Goal: Task Accomplishment & Management: Use online tool/utility

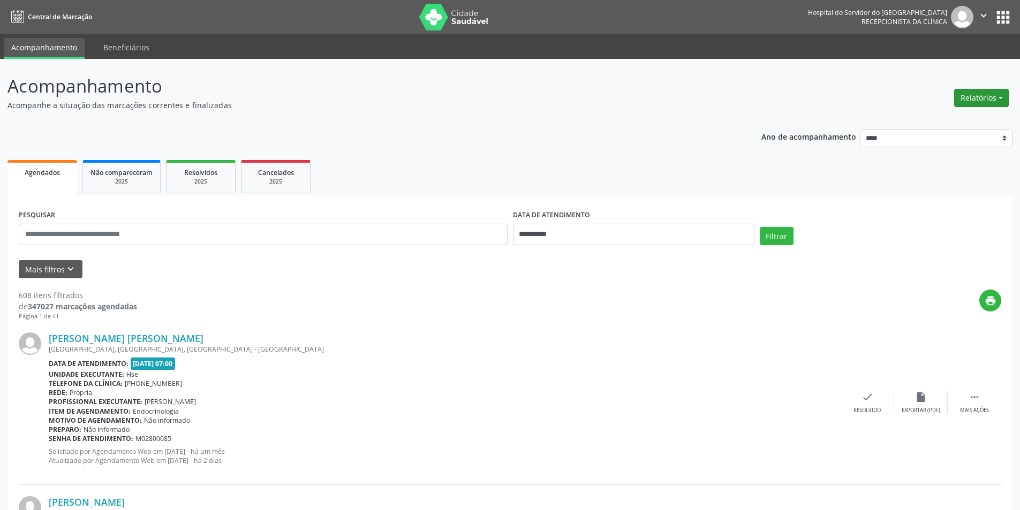
click at [969, 101] on button "Relatórios" at bounding box center [981, 98] width 55 height 18
click at [935, 126] on link "Agendamentos" at bounding box center [951, 121] width 115 height 15
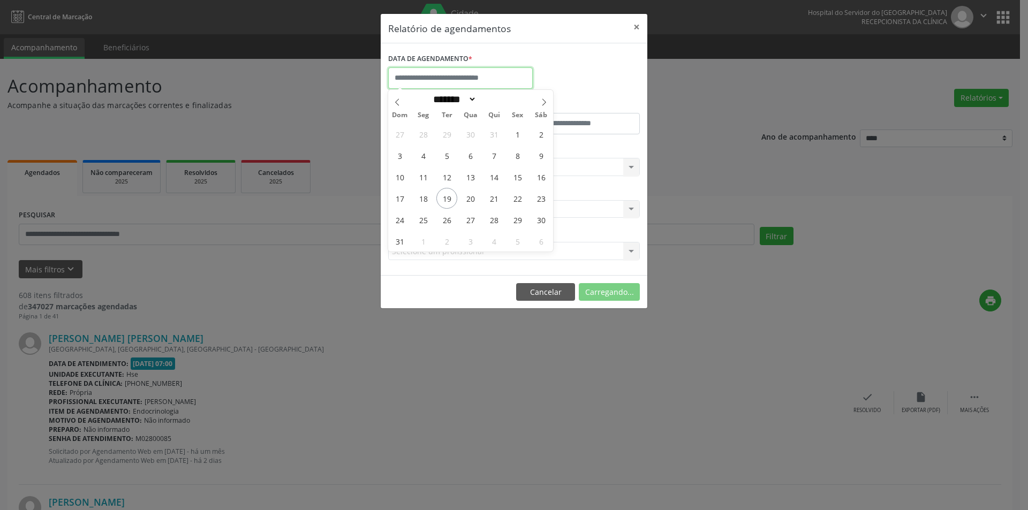
click at [437, 73] on input "text" at bounding box center [460, 77] width 145 height 21
click at [451, 198] on span "19" at bounding box center [446, 198] width 21 height 21
type input "**********"
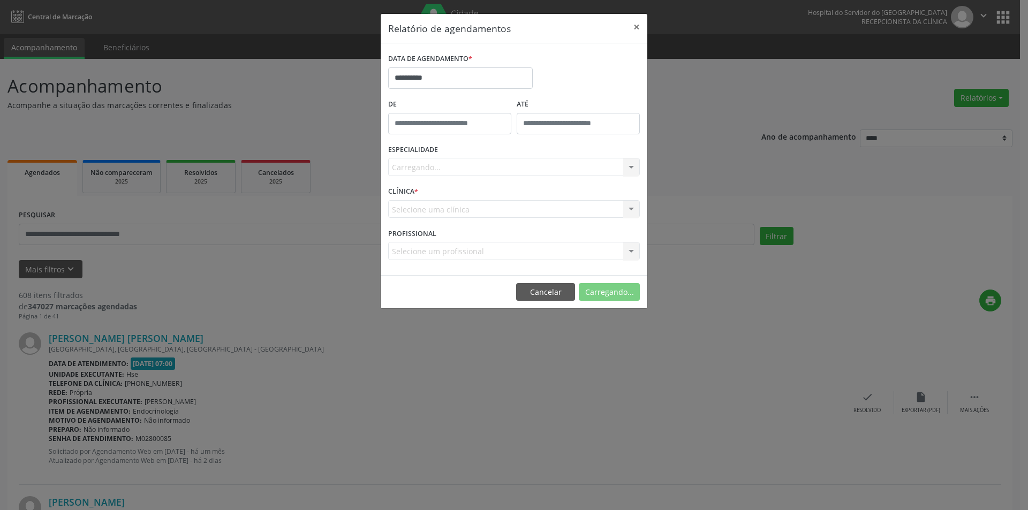
click at [439, 168] on div "Carregando... Nenhum resultado encontrado para: " " Não há nenhuma opção para s…" at bounding box center [514, 167] width 252 height 18
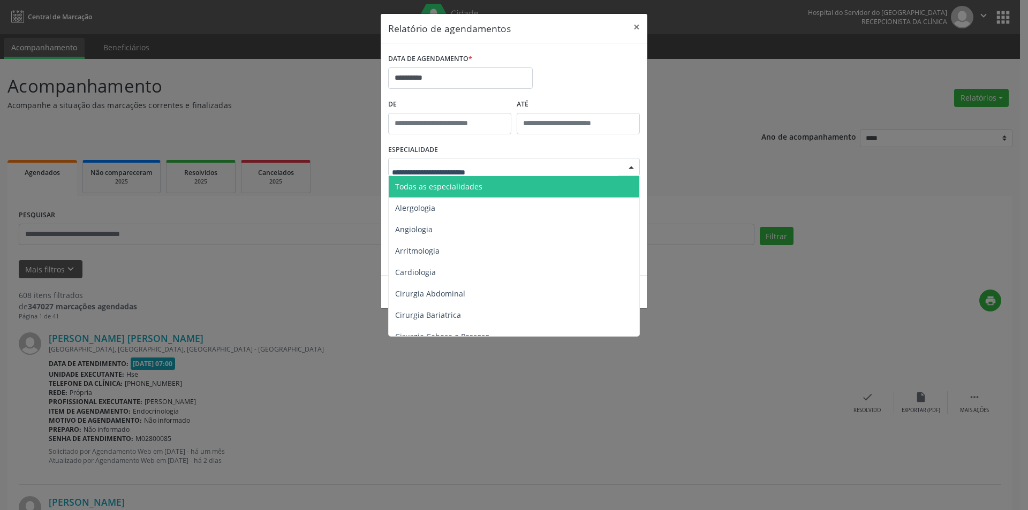
click at [464, 191] on span "Todas as especialidades" at bounding box center [438, 187] width 87 height 10
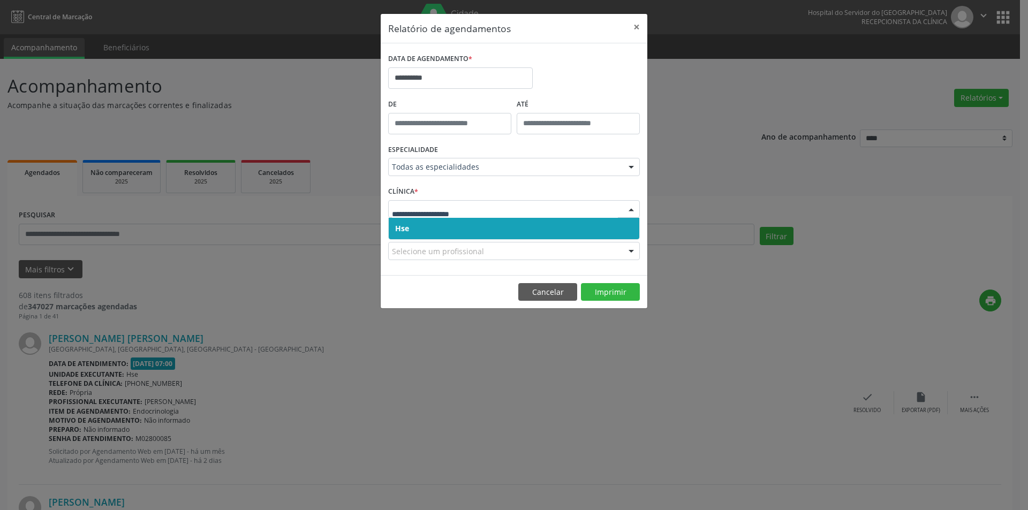
click at [449, 233] on span "Hse" at bounding box center [514, 228] width 251 height 21
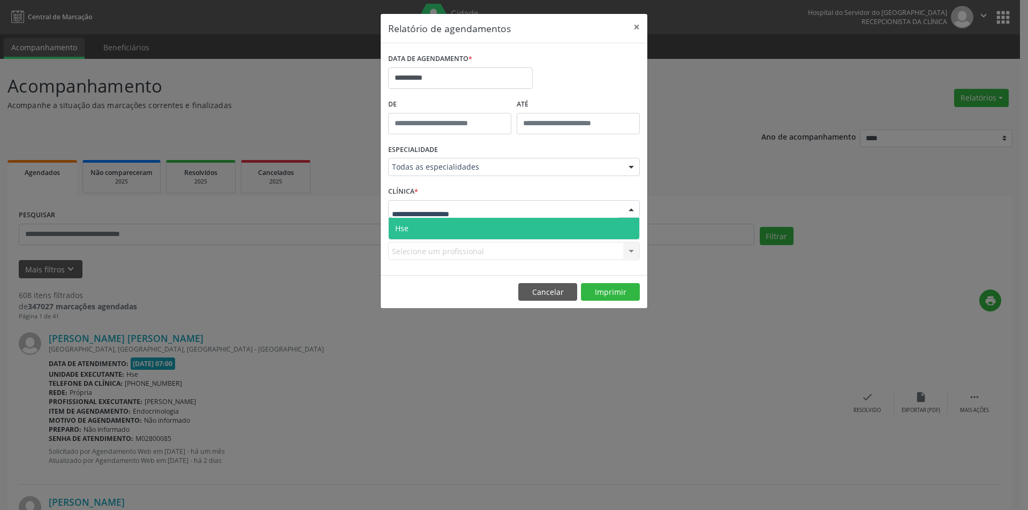
click at [441, 229] on span "Hse" at bounding box center [514, 228] width 251 height 21
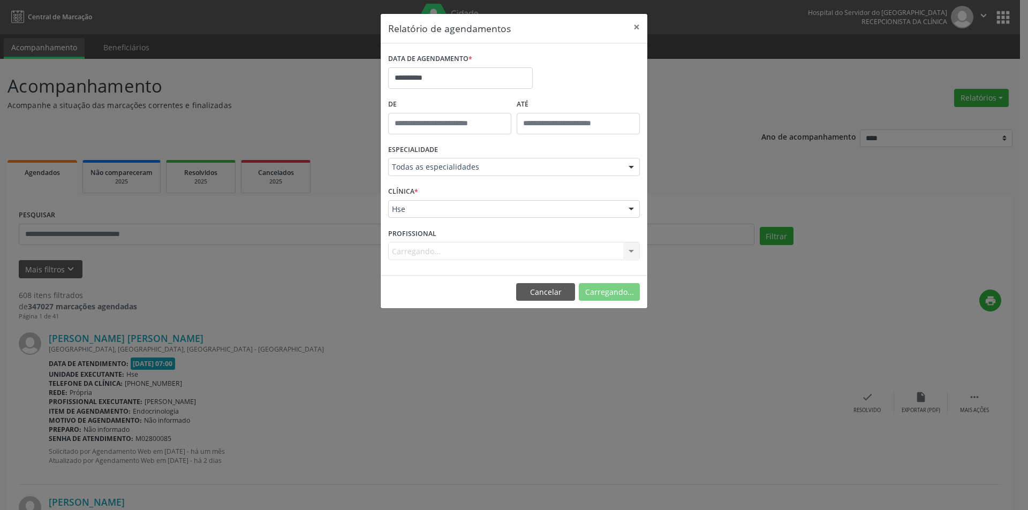
click at [433, 253] on div "Carregando... Nenhum resultado encontrado para: " " Não há nenhuma opção para s…" at bounding box center [514, 251] width 252 height 18
click at [332, 344] on div "**********" at bounding box center [514, 255] width 1028 height 510
click at [535, 296] on button "Cancelar" at bounding box center [547, 292] width 59 height 18
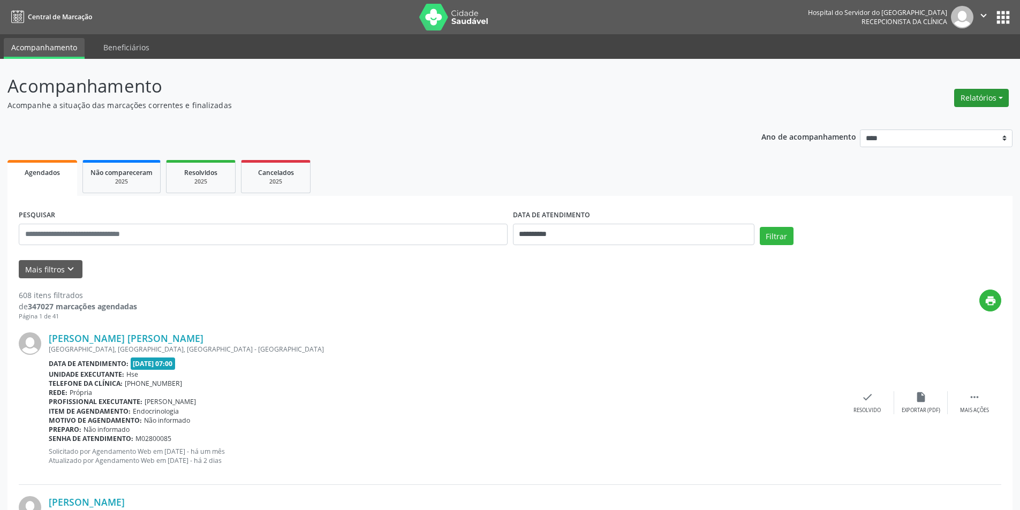
click at [969, 102] on button "Relatórios" at bounding box center [981, 98] width 55 height 18
click at [937, 126] on link "Agendamentos" at bounding box center [951, 121] width 115 height 15
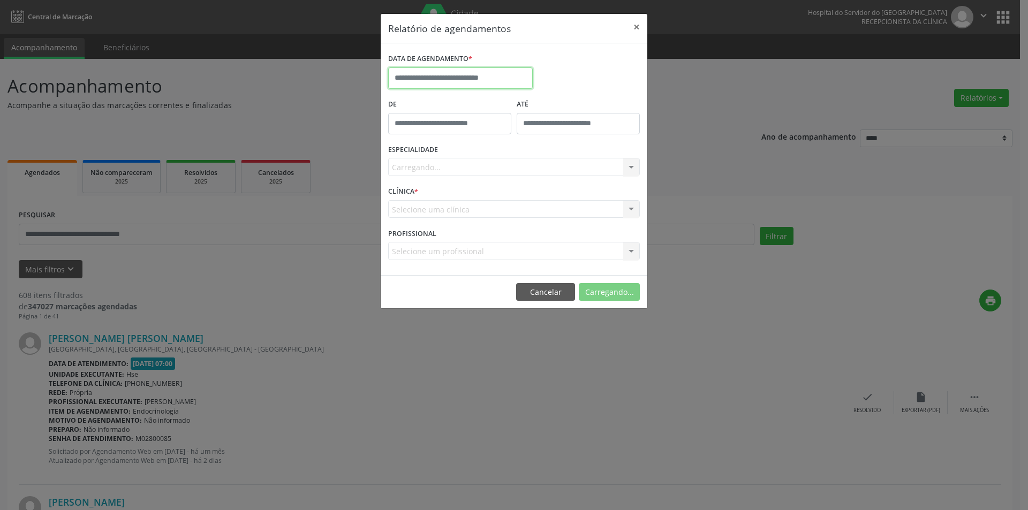
click at [449, 77] on input "text" at bounding box center [460, 77] width 145 height 21
click at [470, 201] on span "20" at bounding box center [470, 198] width 21 height 21
type input "**********"
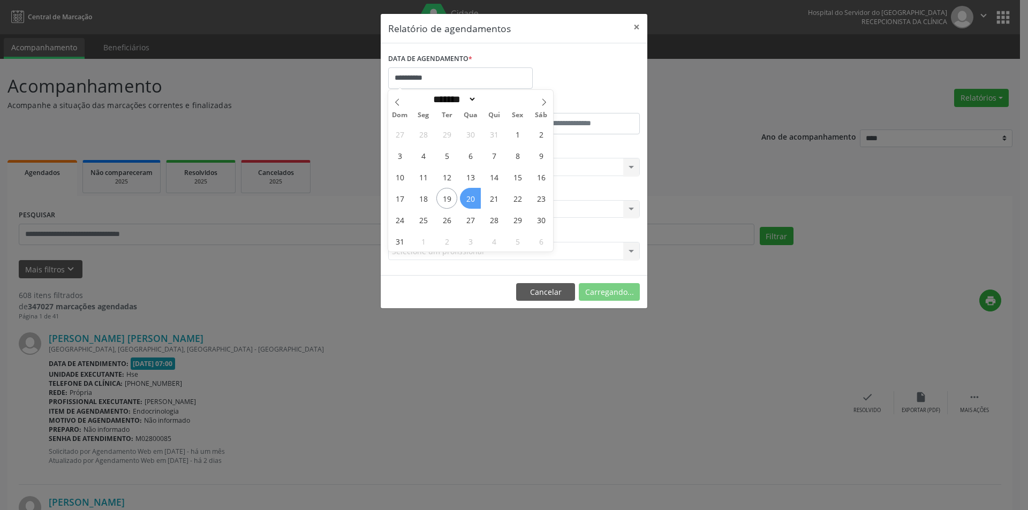
click at [470, 201] on span "20" at bounding box center [470, 198] width 21 height 21
click at [470, 169] on div "Carregando... Todas as especialidades Alergologia Angiologia Arritmologia Cardi…" at bounding box center [514, 167] width 252 height 18
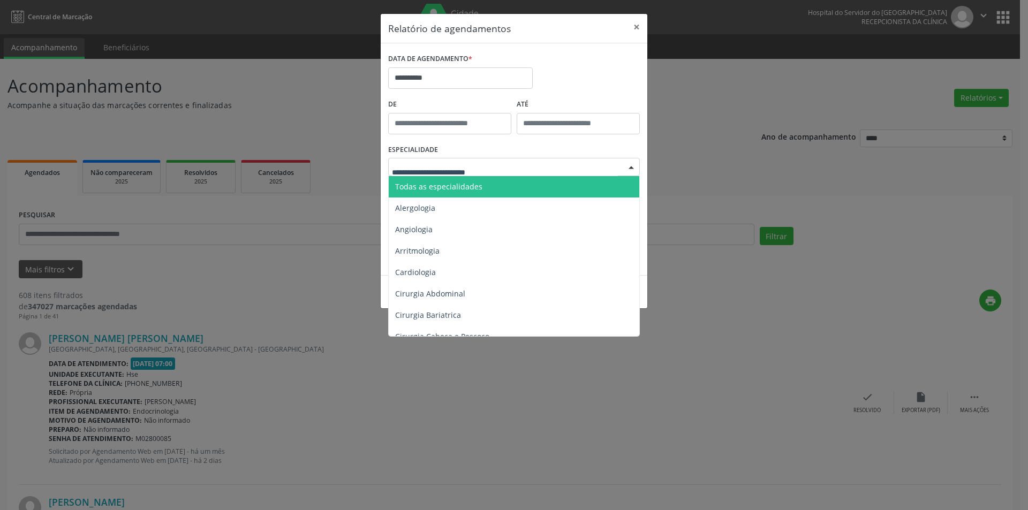
click at [473, 183] on span "Todas as especialidades" at bounding box center [438, 187] width 87 height 10
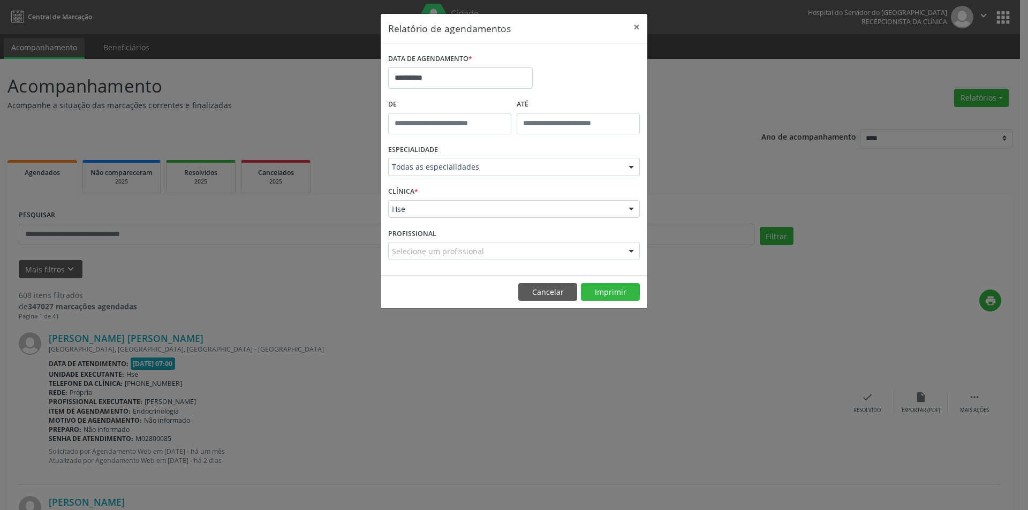
click at [443, 215] on div "Hse" at bounding box center [514, 209] width 252 height 18
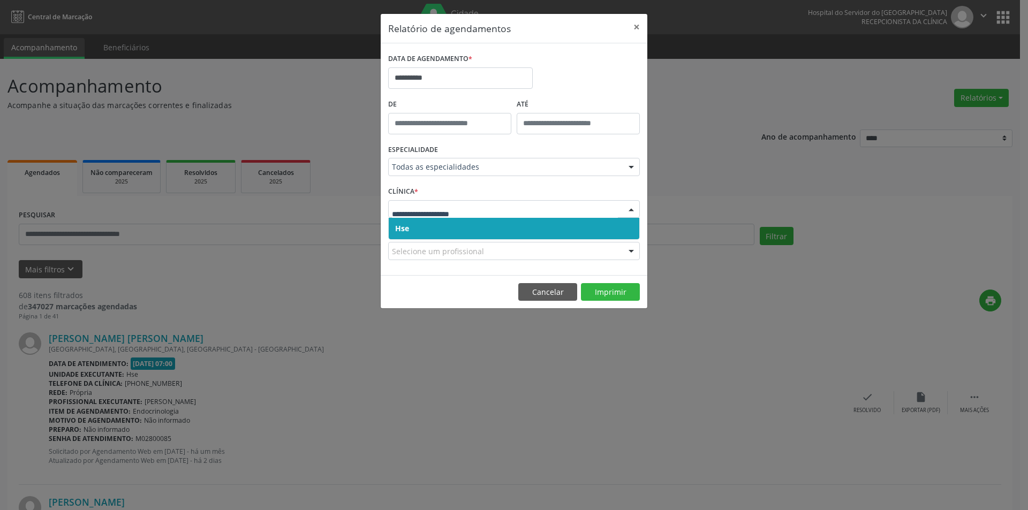
click at [446, 228] on span "Hse" at bounding box center [514, 228] width 251 height 21
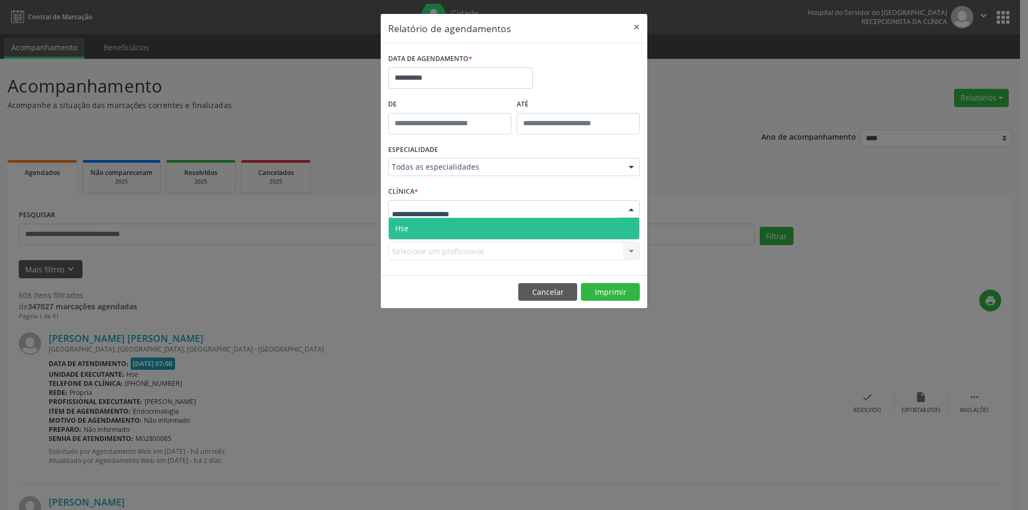
click at [460, 227] on span "Hse" at bounding box center [514, 228] width 251 height 21
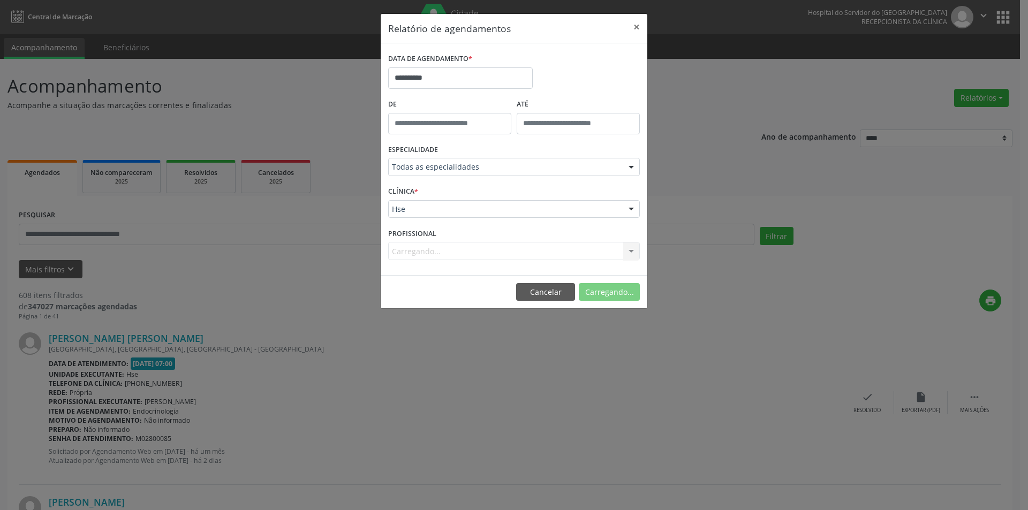
click at [434, 253] on div "Carregando... Todos os profissionais [PERSON_NAME] Interaminense Junior [PERSON…" at bounding box center [514, 251] width 252 height 18
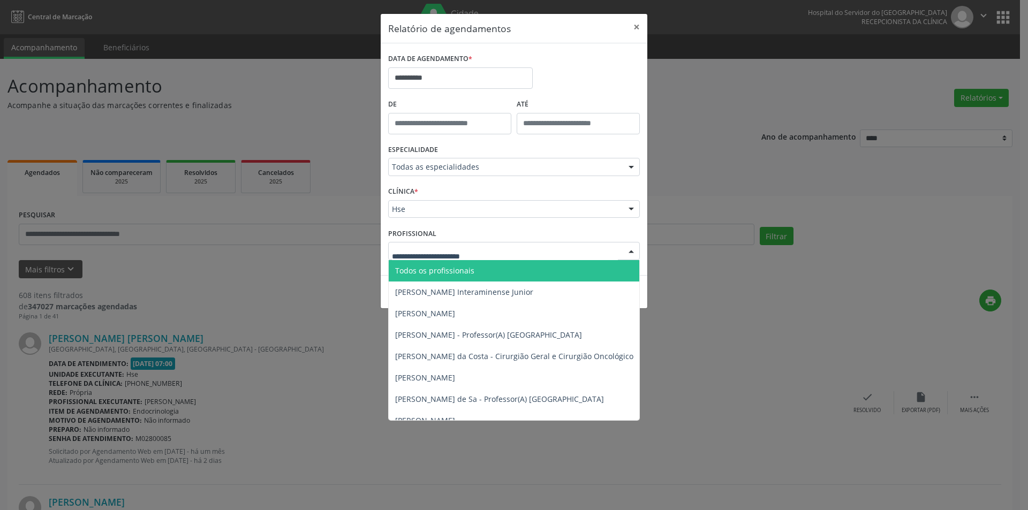
click at [465, 270] on span "Todos os profissionais" at bounding box center [434, 271] width 79 height 10
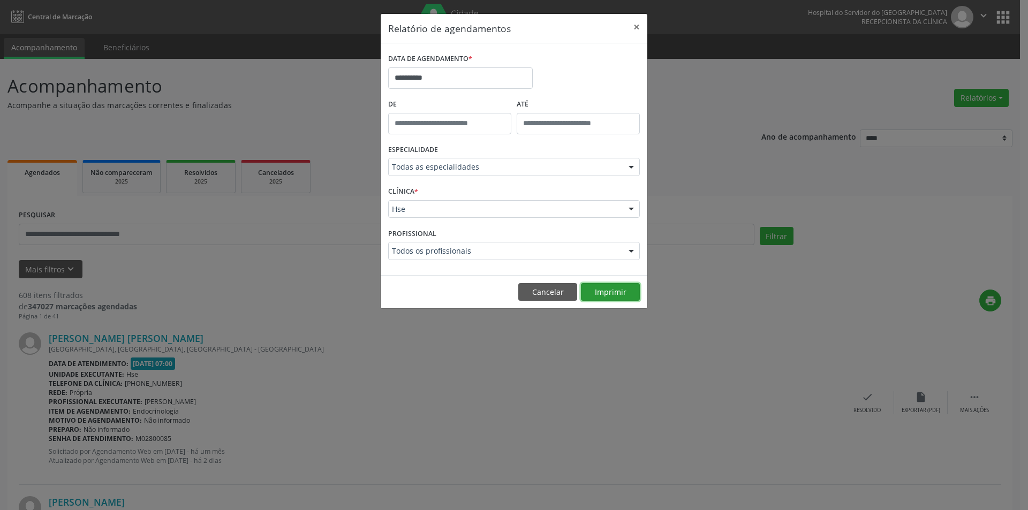
click at [602, 292] on button "Imprimir" at bounding box center [610, 292] width 59 height 18
click at [547, 292] on button "Cancelar" at bounding box center [547, 292] width 59 height 18
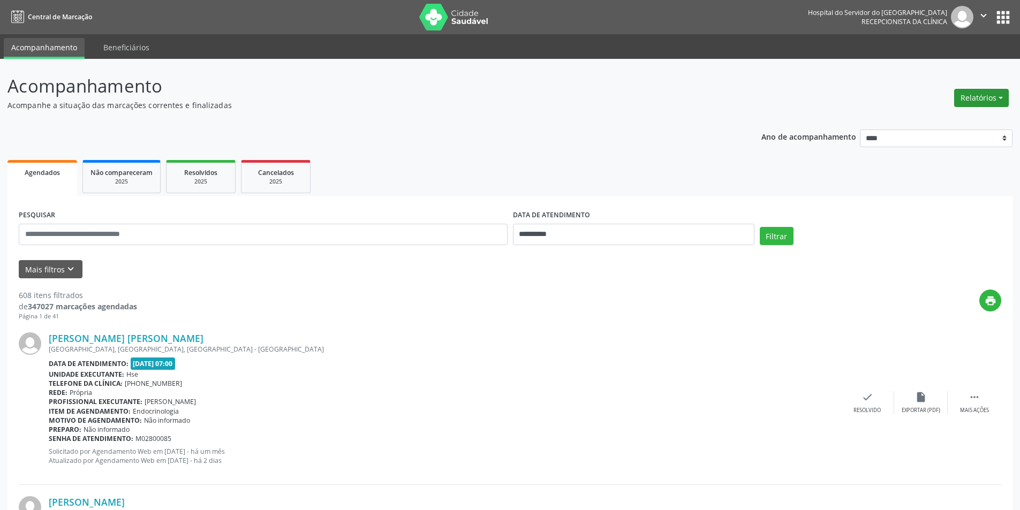
click at [977, 101] on button "Relatórios" at bounding box center [981, 98] width 55 height 18
click at [949, 123] on link "Agendamentos" at bounding box center [951, 121] width 115 height 15
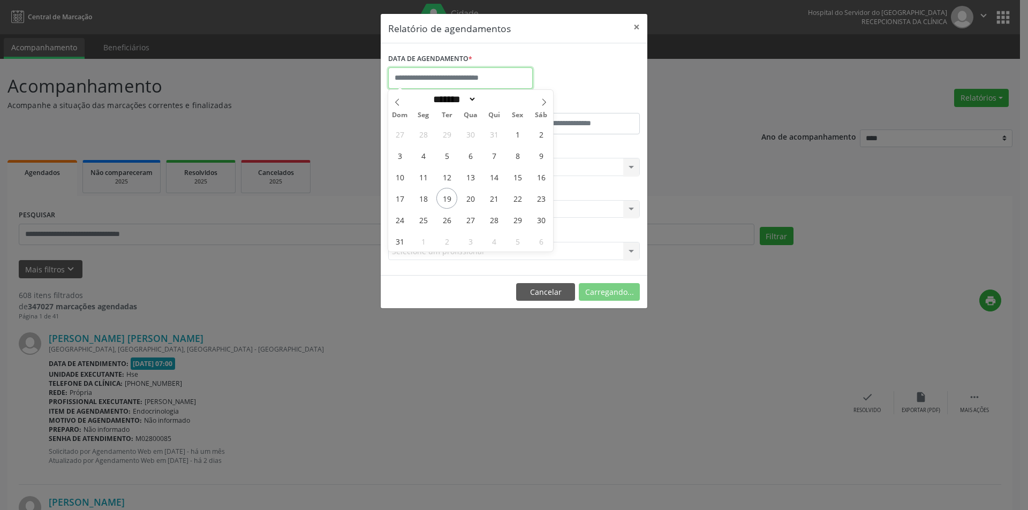
click at [422, 73] on input "text" at bounding box center [460, 77] width 145 height 21
click at [425, 222] on span "25" at bounding box center [423, 219] width 21 height 21
type input "**********"
click at [425, 222] on span "25" at bounding box center [423, 219] width 21 height 21
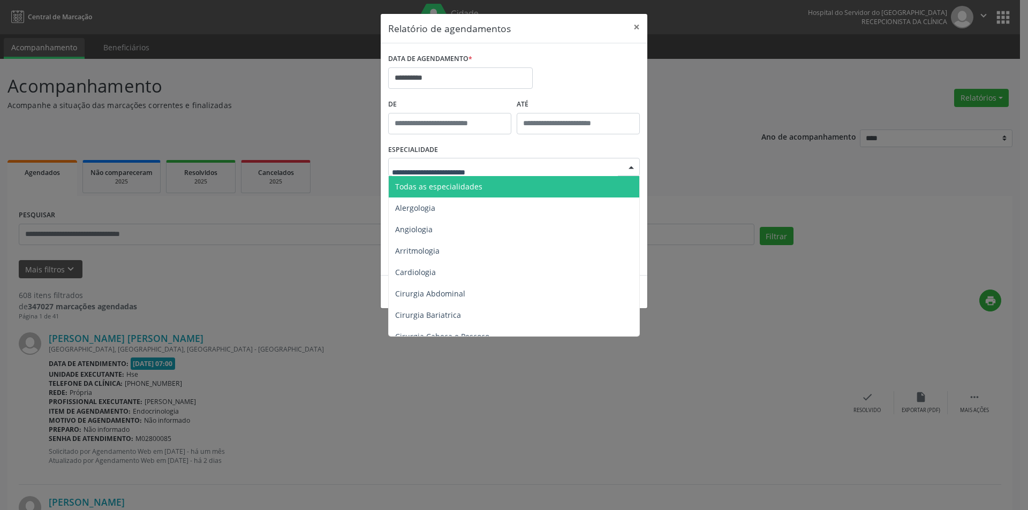
click at [469, 185] on span "Todas as especialidades" at bounding box center [438, 187] width 87 height 10
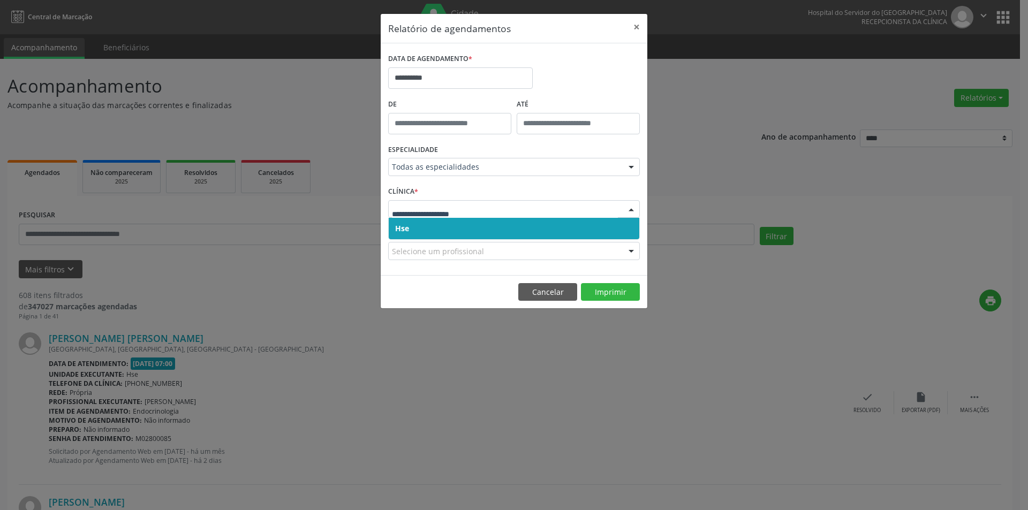
click at [430, 233] on span "Hse" at bounding box center [514, 228] width 251 height 21
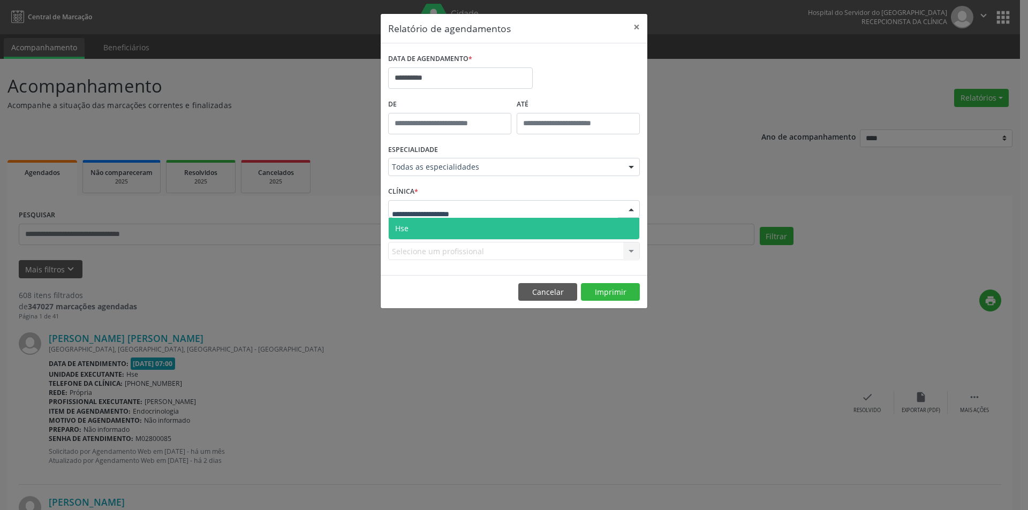
click at [436, 239] on span "Hse" at bounding box center [514, 228] width 251 height 21
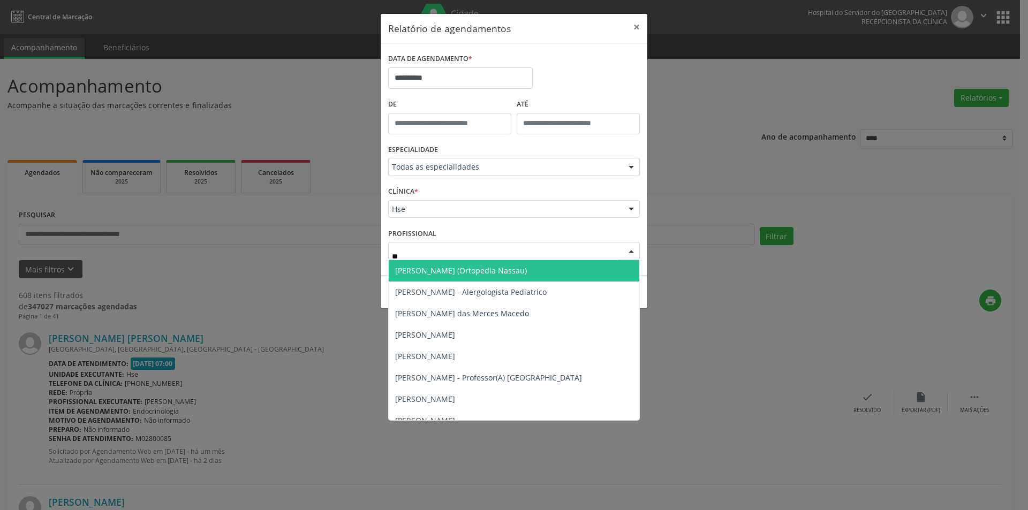
type input "***"
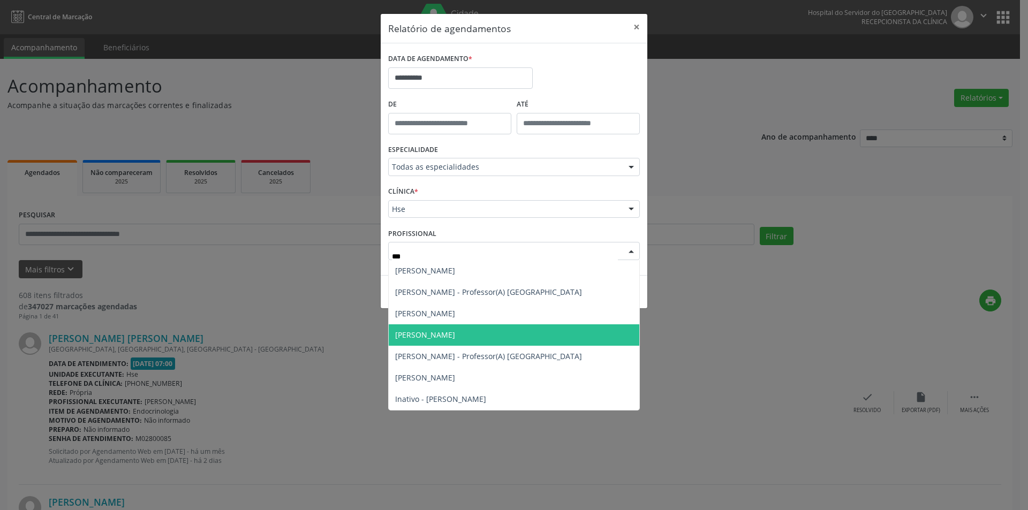
click at [421, 336] on span "[PERSON_NAME]" at bounding box center [425, 335] width 60 height 10
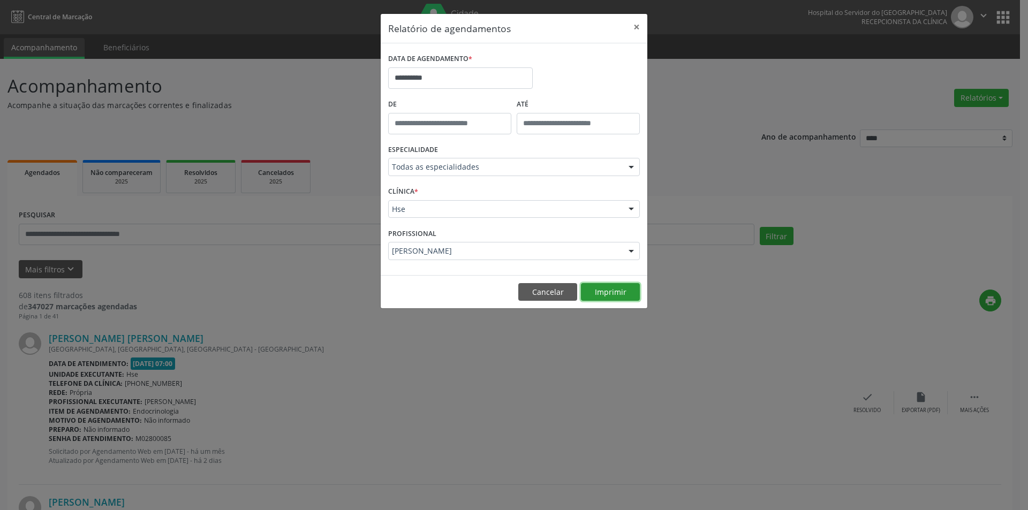
click at [605, 295] on button "Imprimir" at bounding box center [610, 292] width 59 height 18
